Goal: Task Accomplishment & Management: Manage account settings

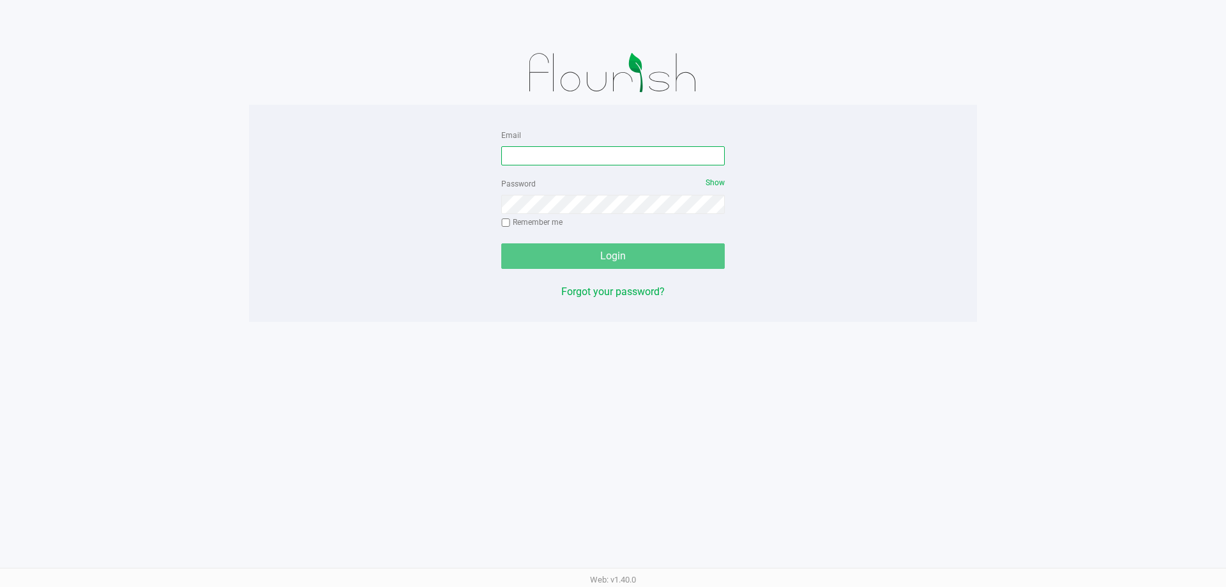
click at [580, 160] on input "Email" at bounding box center [613, 155] width 224 height 19
type input "[EMAIL_ADDRESS][DOMAIN_NAME]"
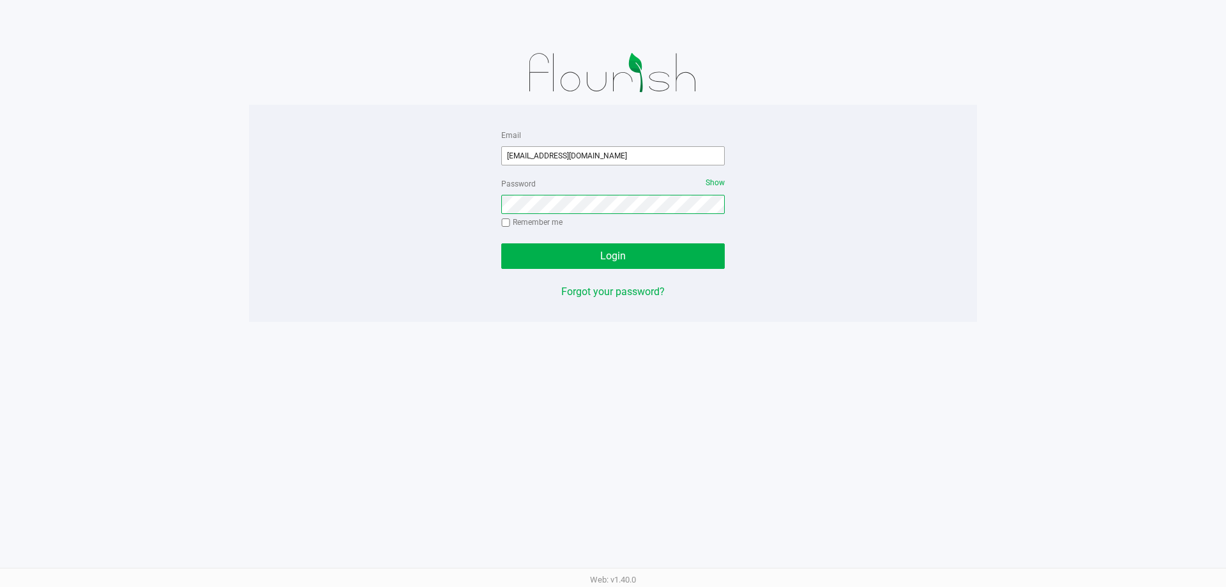
click at [501, 243] on button "Login" at bounding box center [613, 256] width 224 height 26
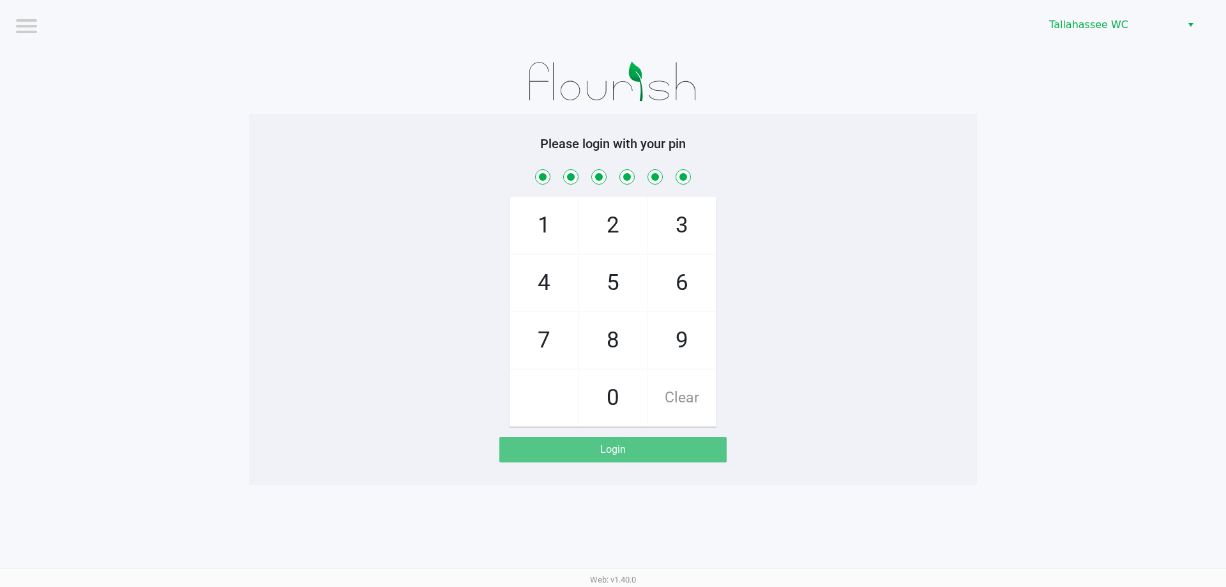
checkbox input "true"
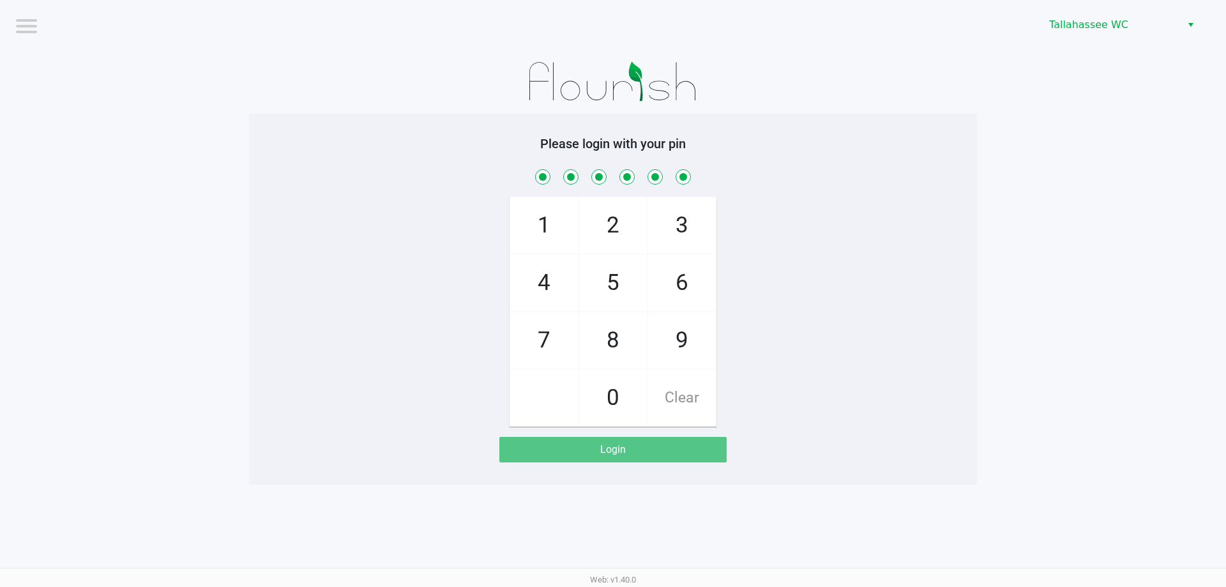
checkbox input "true"
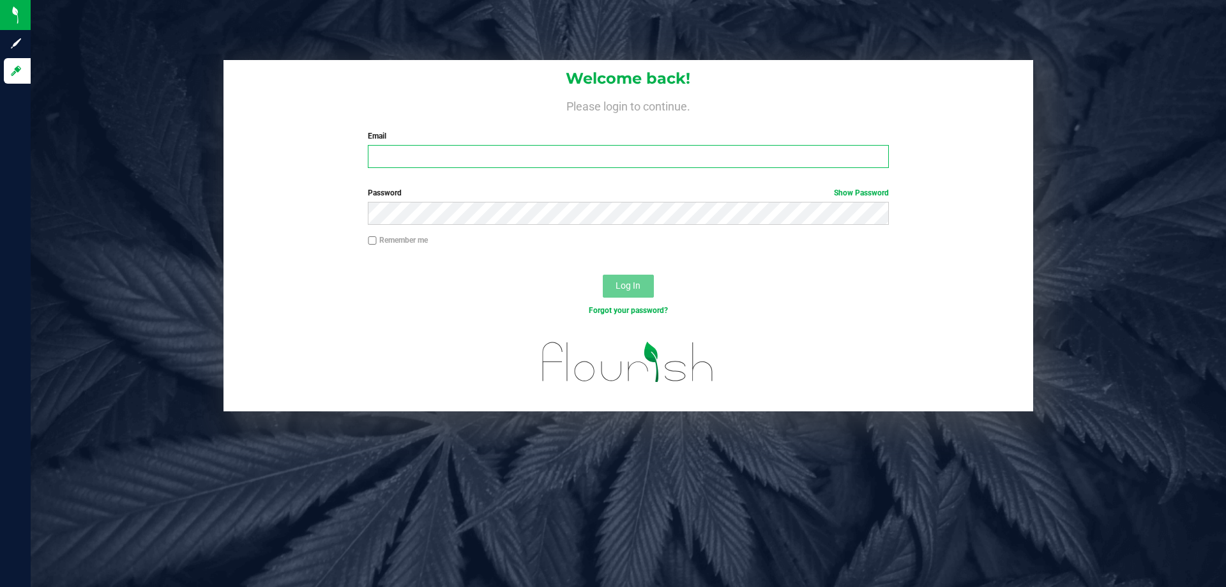
click at [425, 152] on input "Email" at bounding box center [628, 156] width 521 height 23
type input "camos@liveparallel.com"
click at [603, 275] on button "Log In" at bounding box center [628, 286] width 51 height 23
